Goal: Entertainment & Leisure: Consume media (video, audio)

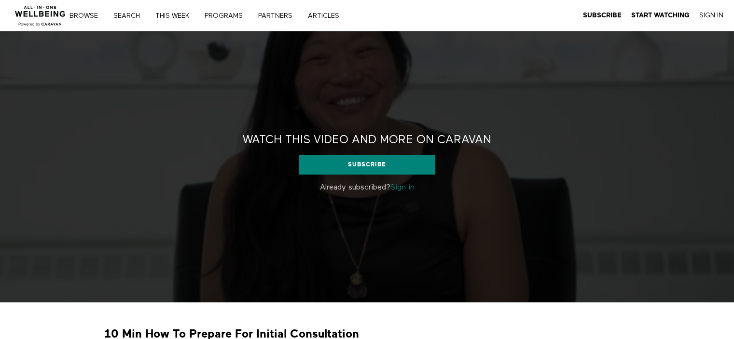
click at [411, 191] on link "Sign in" at bounding box center [402, 188] width 24 height 8
